Goal: Task Accomplishment & Management: Complete application form

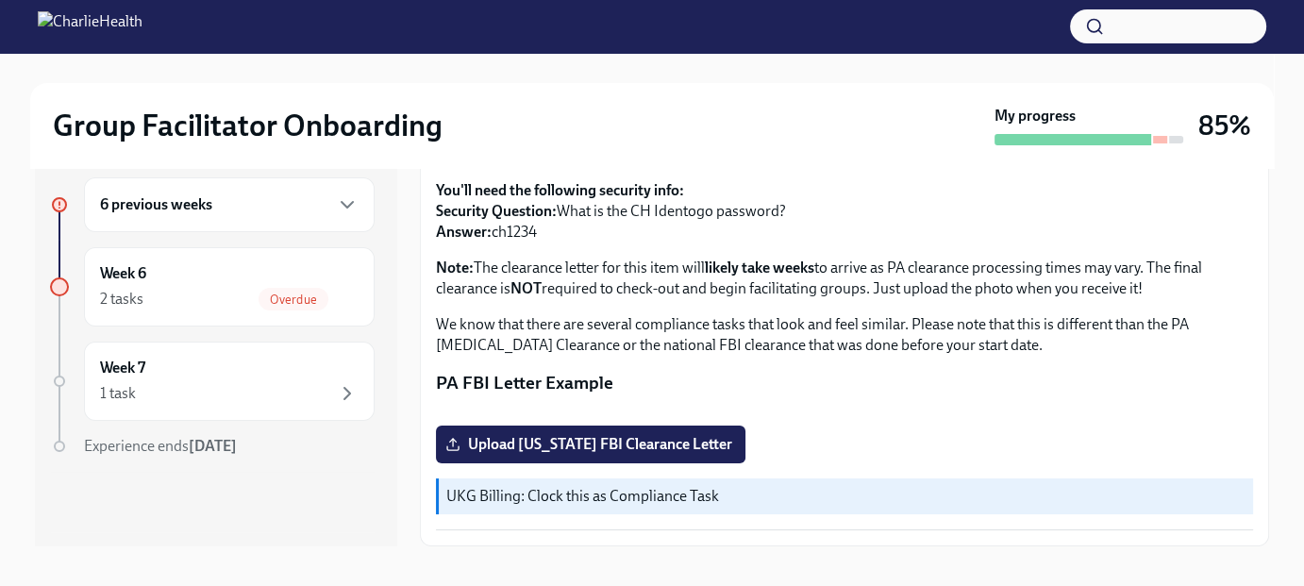
scroll to position [33, 0]
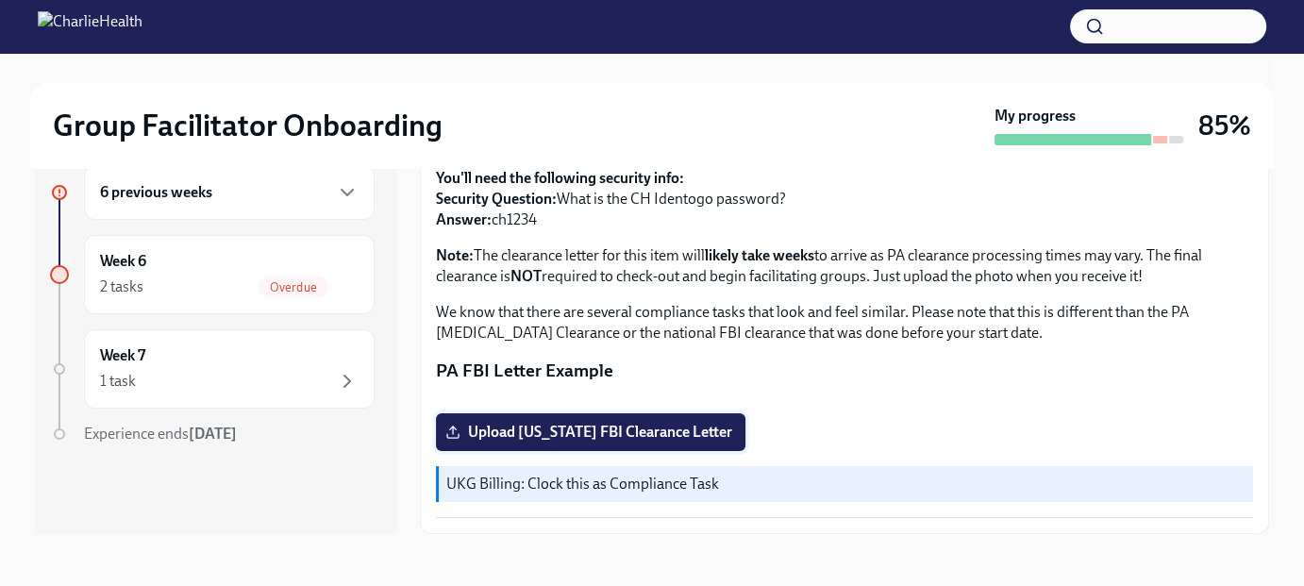
click at [653, 432] on span "Upload [US_STATE] FBI Clearance Letter" at bounding box center [590, 432] width 283 height 19
click at [0, 0] on input "Upload [US_STATE] FBI Clearance Letter" at bounding box center [0, 0] width 0 height 0
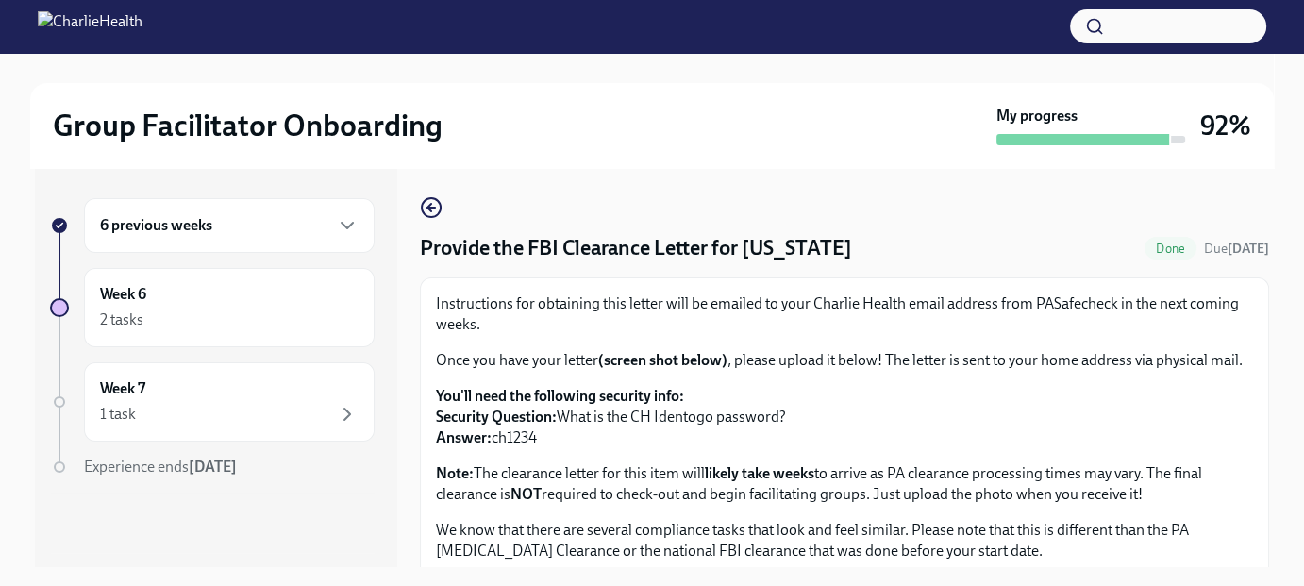
scroll to position [0, 0]
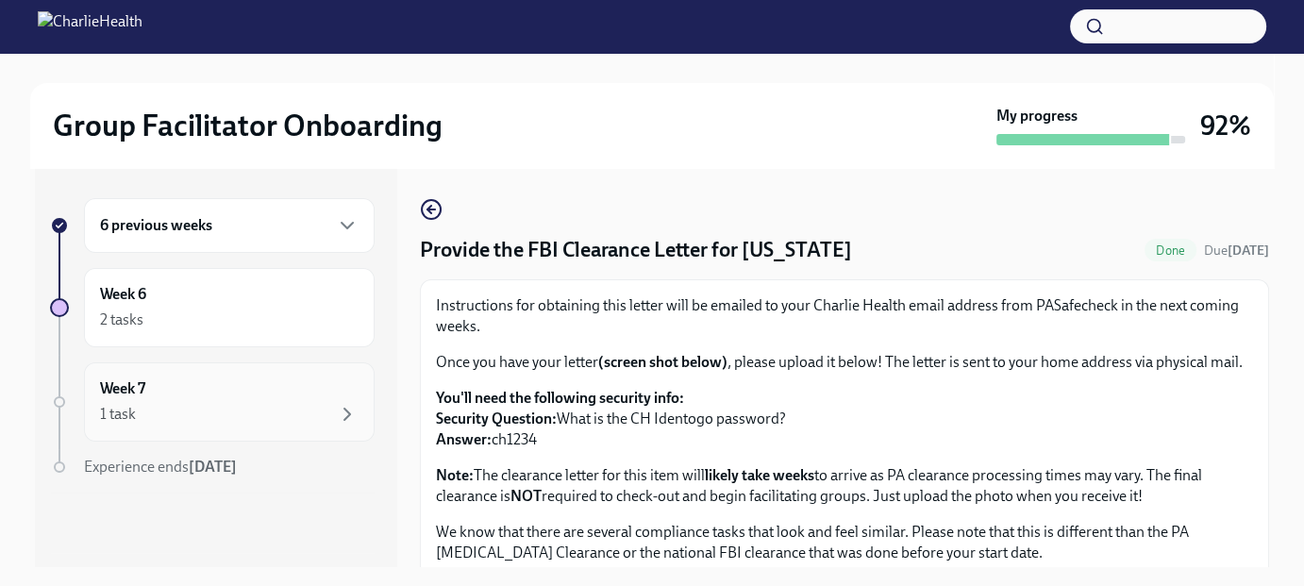
click at [153, 397] on div "Week 7 1 task" at bounding box center [229, 401] width 259 height 47
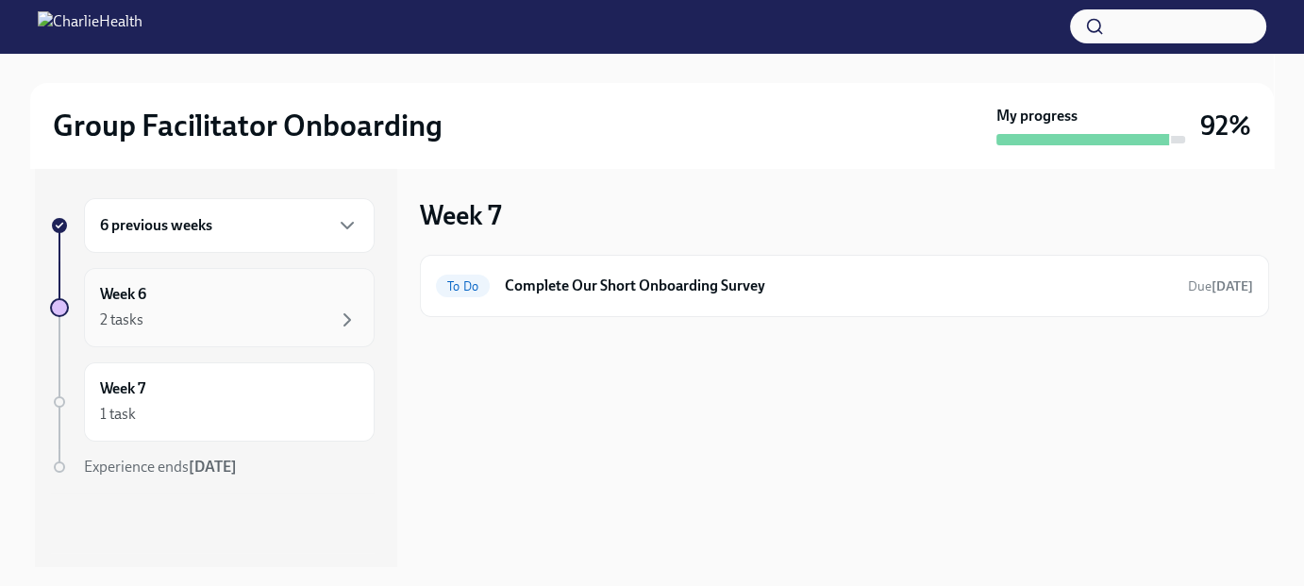
click at [204, 321] on div "2 tasks" at bounding box center [229, 320] width 259 height 23
click at [228, 286] on div "Week 6 2 tasks" at bounding box center [229, 307] width 259 height 47
click at [229, 225] on div "6 previous weeks" at bounding box center [229, 225] width 259 height 23
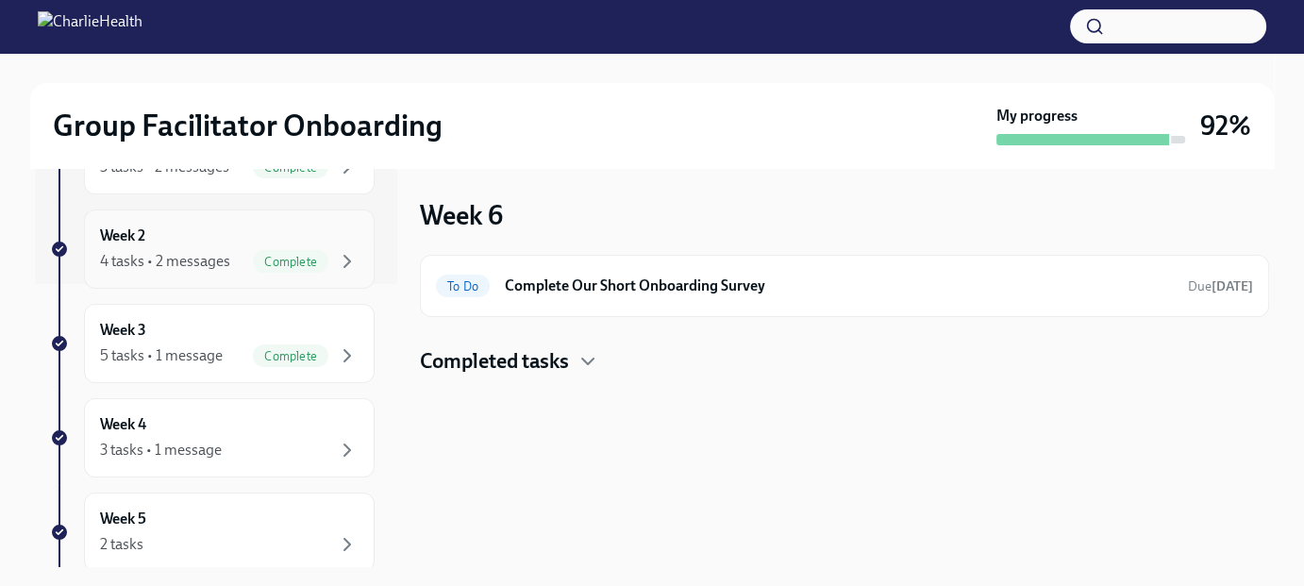
scroll to position [378, 0]
click at [261, 330] on div "Week 4 3 tasks • 1 message" at bounding box center [229, 343] width 259 height 47
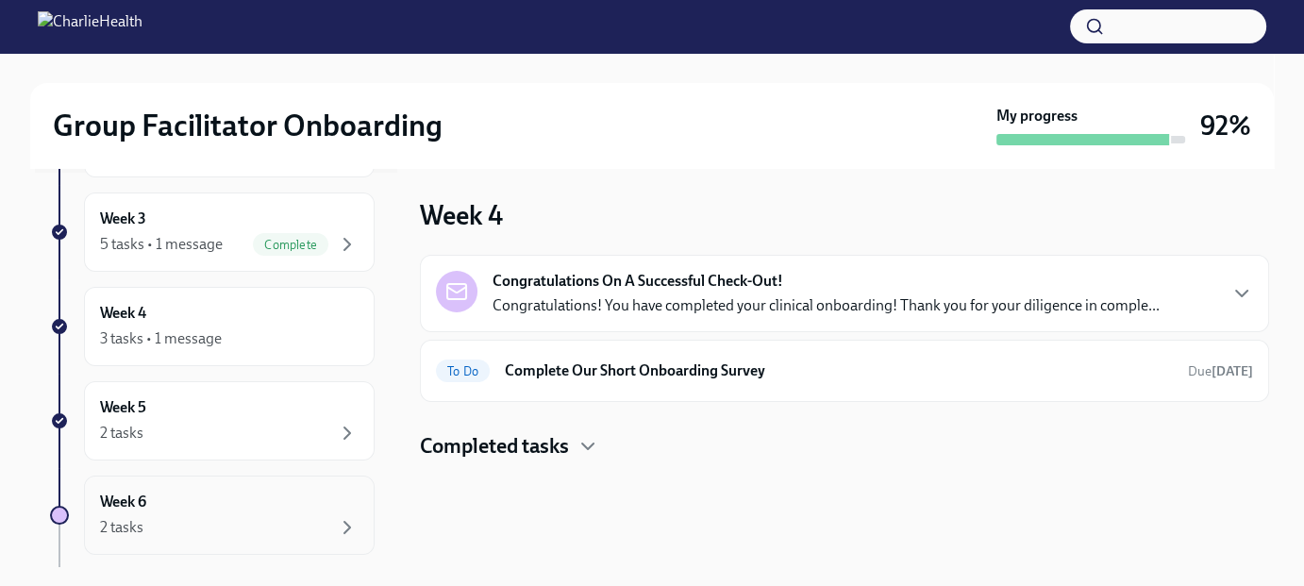
scroll to position [489, 0]
click at [732, 298] on p "Congratulations! You have completed your clinical onboarding! Thank you for you…" at bounding box center [826, 305] width 667 height 21
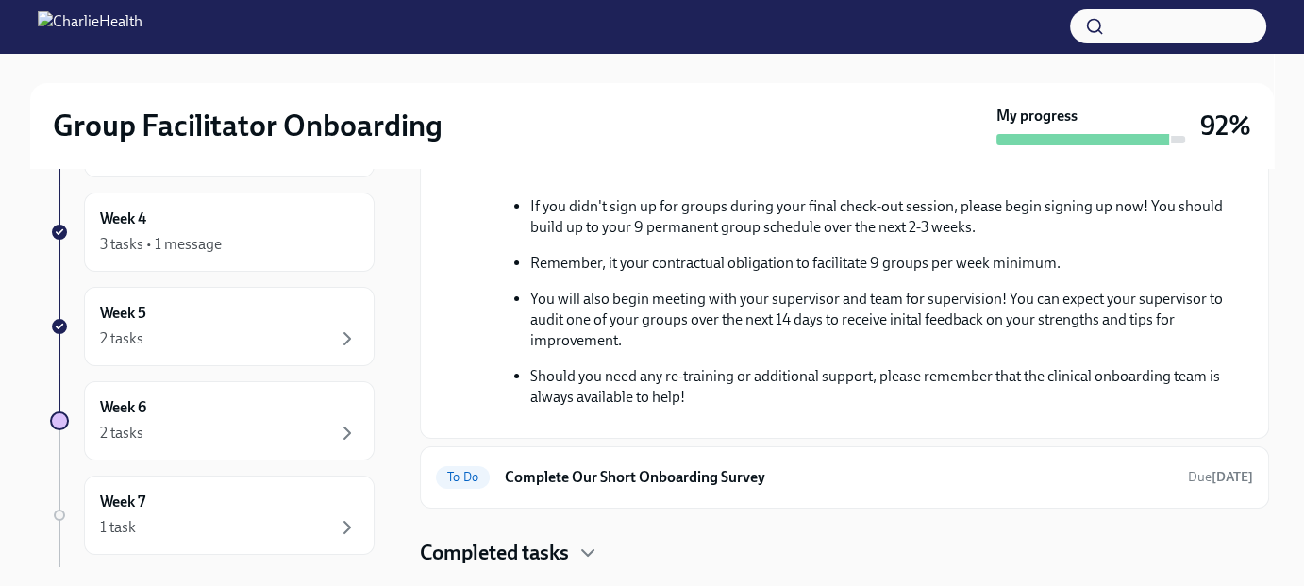
scroll to position [620, 0]
click at [815, 477] on h6 "Complete Our Short Onboarding Survey" at bounding box center [839, 477] width 668 height 21
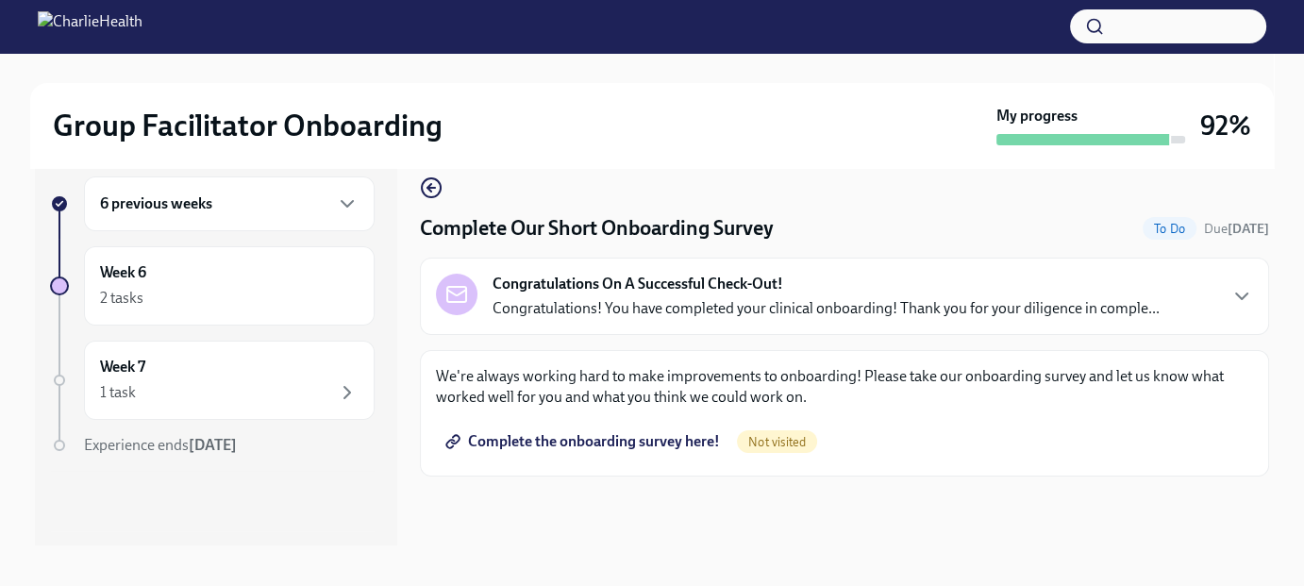
scroll to position [33, 0]
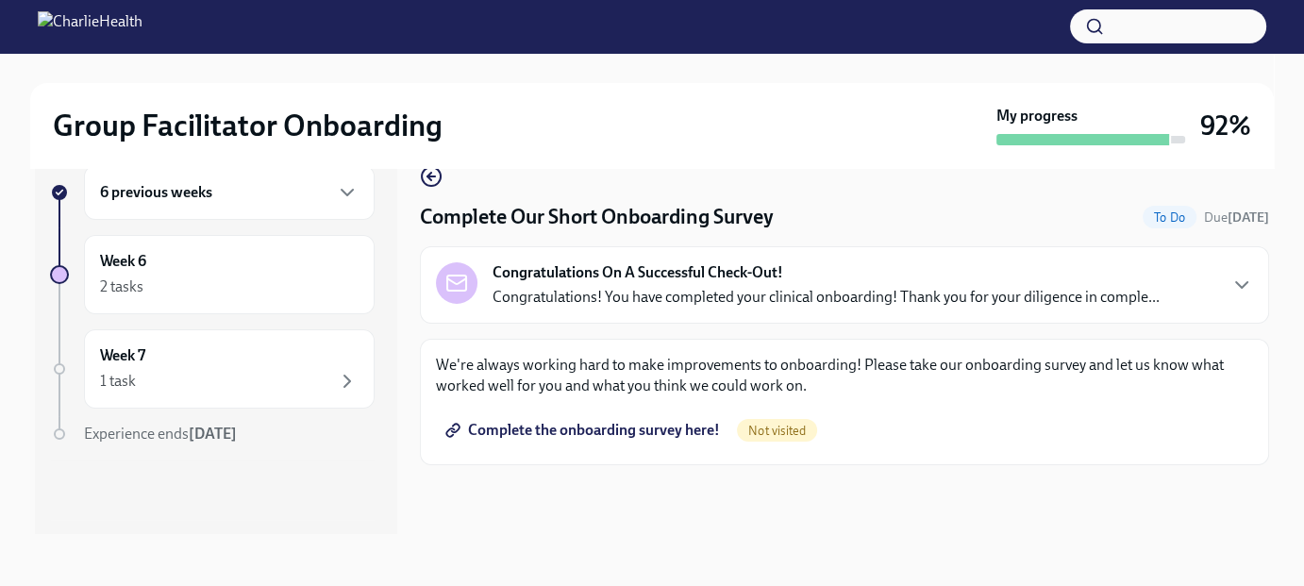
click at [666, 429] on span "Complete the onboarding survey here!" at bounding box center [584, 430] width 271 height 19
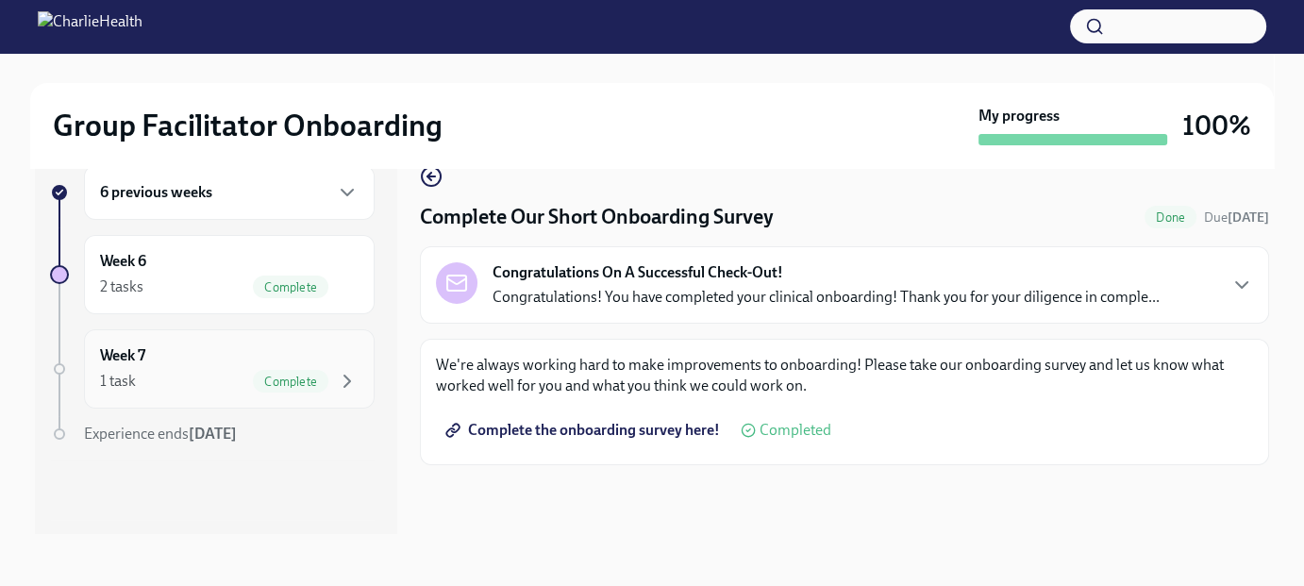
click at [203, 358] on div "Week 7 1 task Complete" at bounding box center [229, 368] width 259 height 47
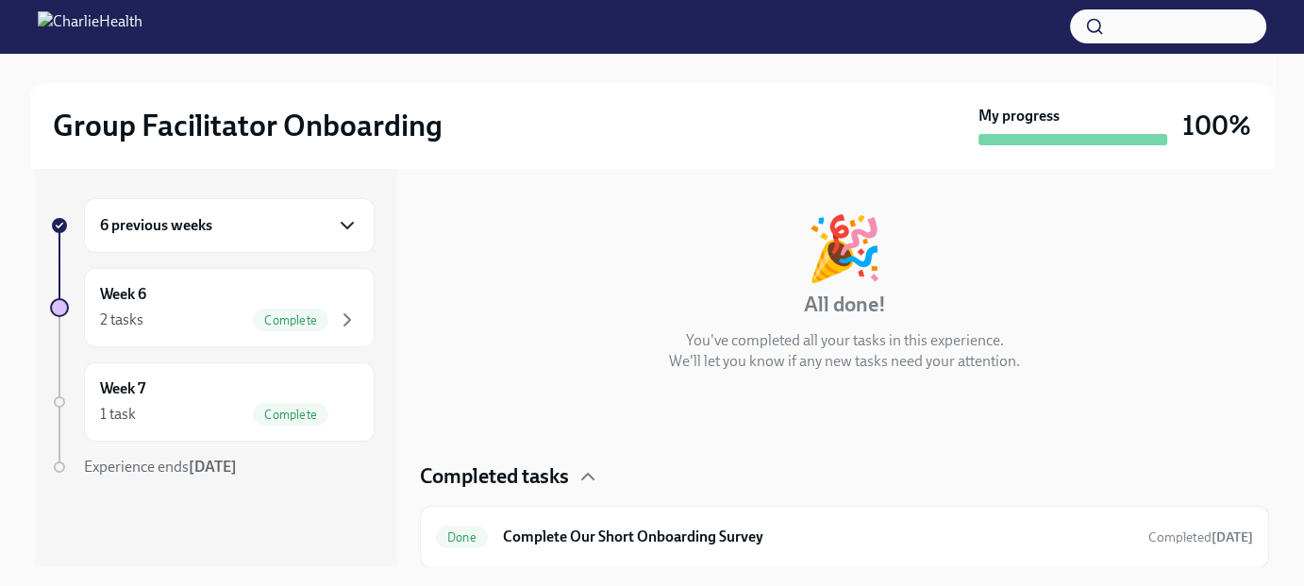
click at [344, 223] on icon "button" at bounding box center [347, 225] width 23 height 23
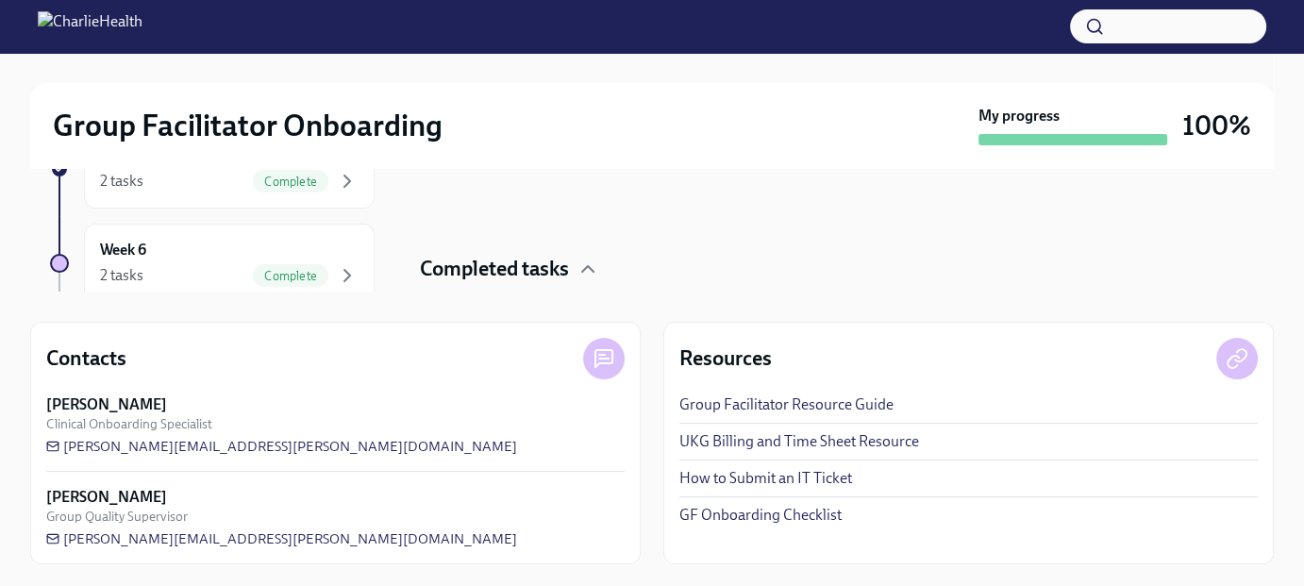
scroll to position [94, 0]
